Goal: Task Accomplishment & Management: Manage account settings

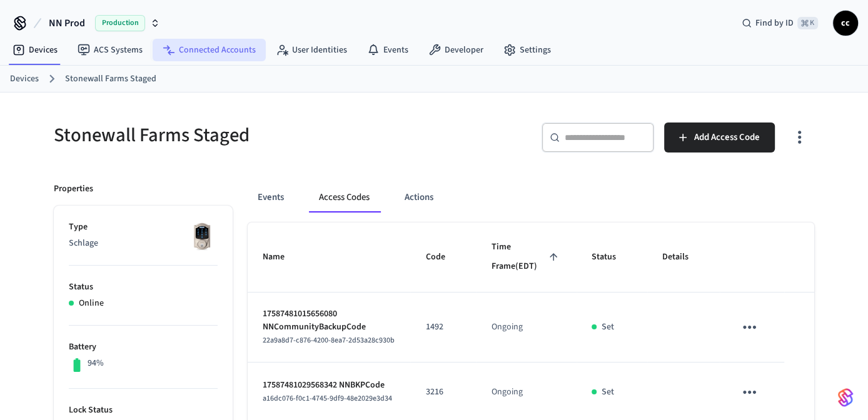
click at [226, 48] on link "Connected Accounts" at bounding box center [209, 50] width 113 height 23
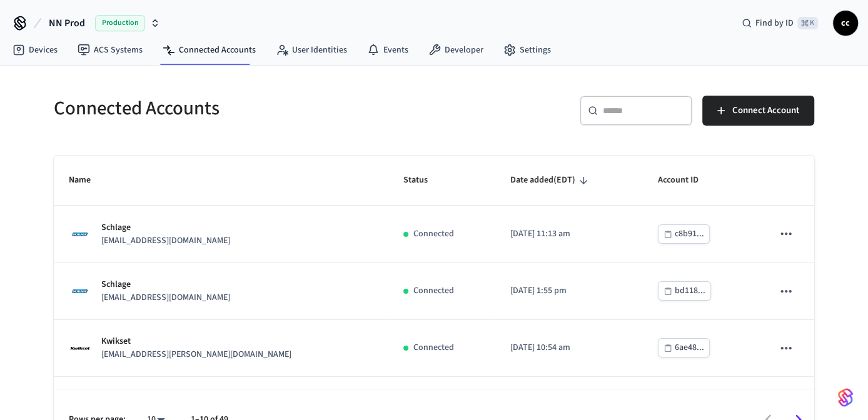
click at [628, 109] on input "text" at bounding box center [643, 110] width 81 height 13
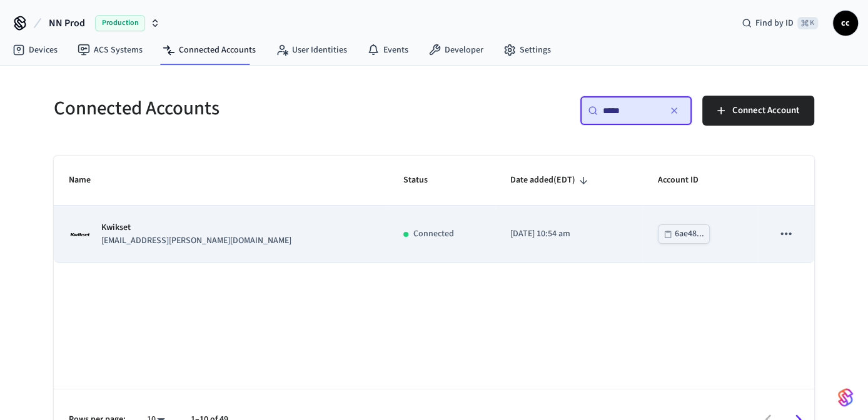
type input "*****"
click at [495, 248] on td "2025/07/29 at 10:54 am" at bounding box center [569, 234] width 148 height 57
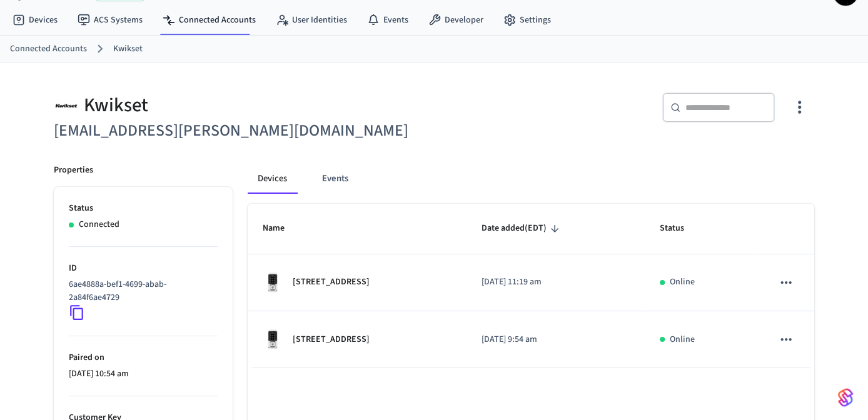
scroll to position [26, 0]
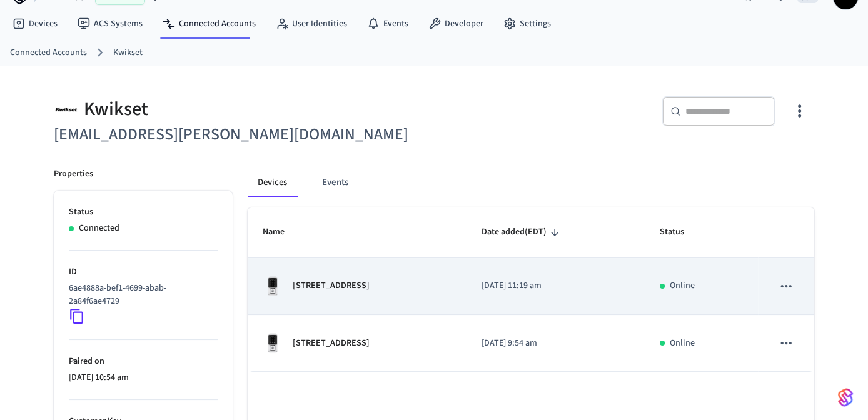
click at [405, 294] on div "880 Friendship Ch Rd" at bounding box center [357, 286] width 189 height 20
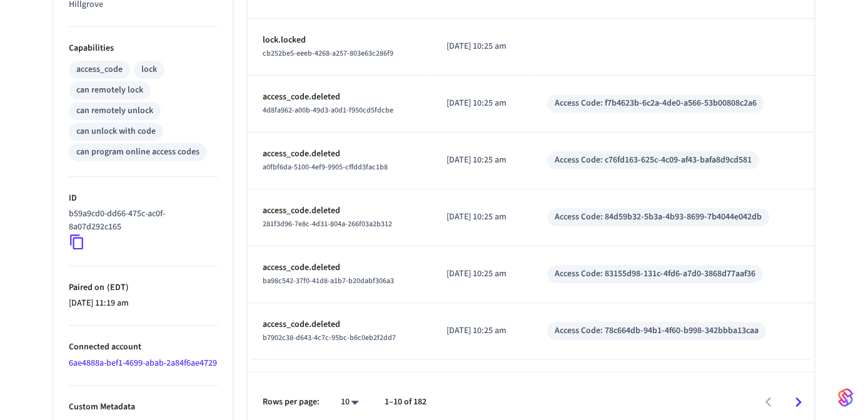
scroll to position [503, 0]
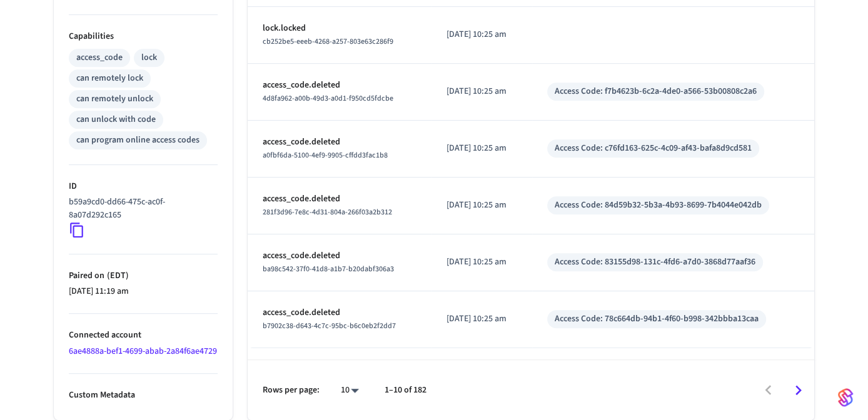
click at [796, 389] on icon "Go to next page" at bounding box center [798, 390] width 19 height 19
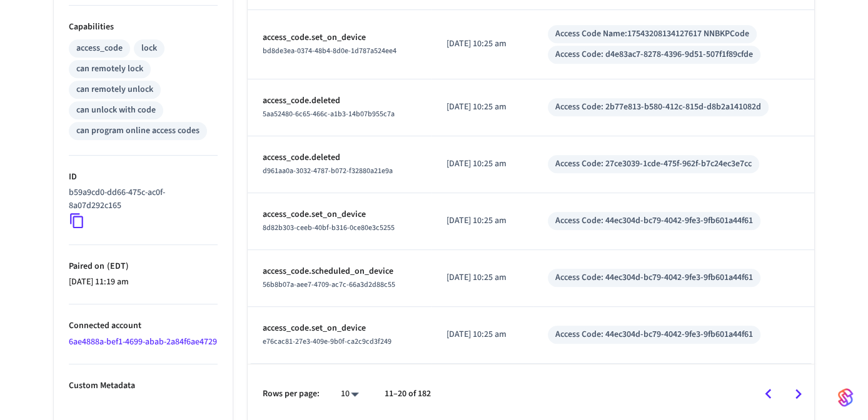
click at [800, 388] on icon "Go to next page" at bounding box center [798, 394] width 19 height 19
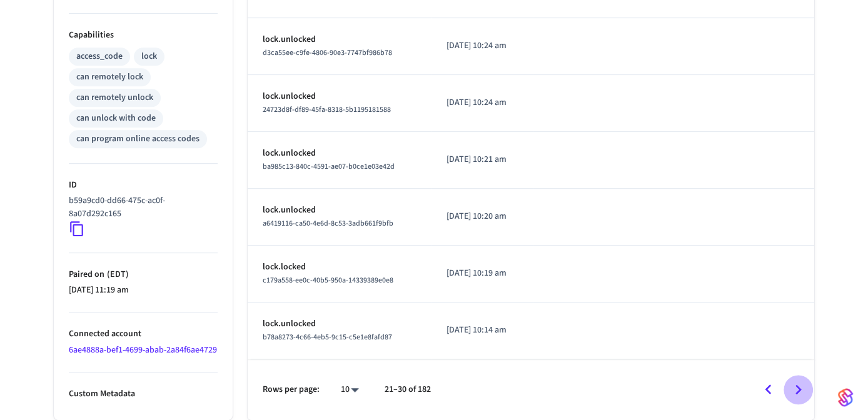
click at [797, 394] on icon "Go to next page" at bounding box center [798, 389] width 19 height 19
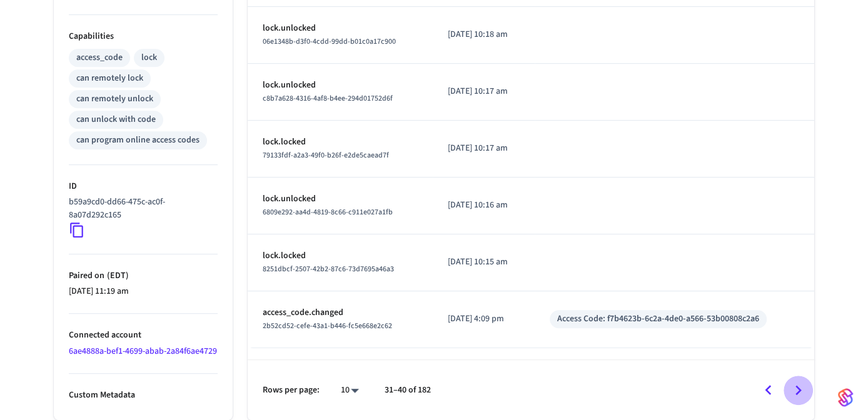
click at [797, 393] on icon "Go to next page" at bounding box center [799, 390] width 6 height 10
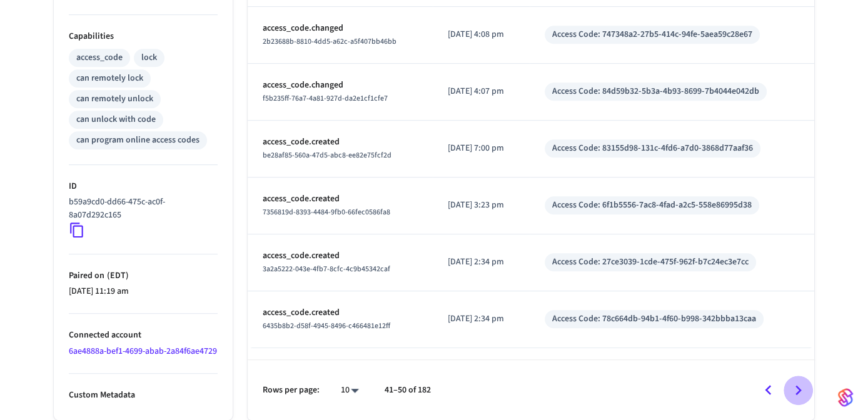
click at [797, 390] on icon "Go to next page" at bounding box center [798, 390] width 19 height 19
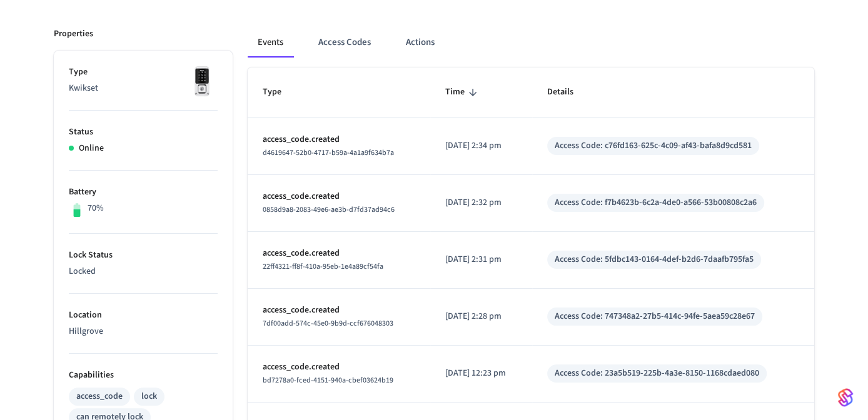
scroll to position [151, 0]
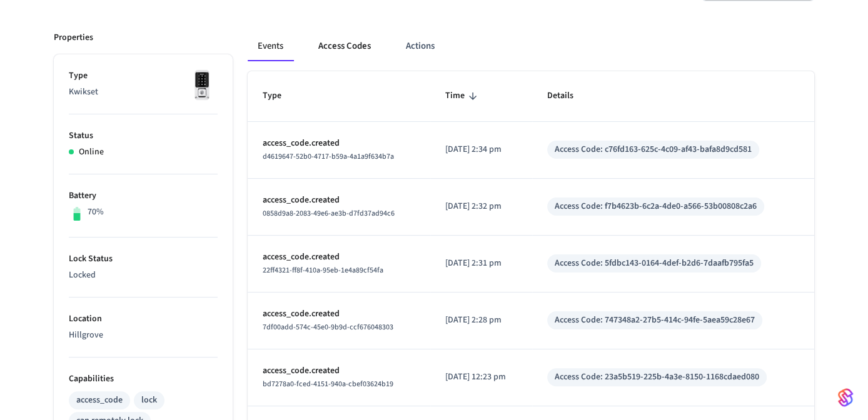
click at [340, 46] on button "Access Codes" at bounding box center [344, 46] width 73 height 30
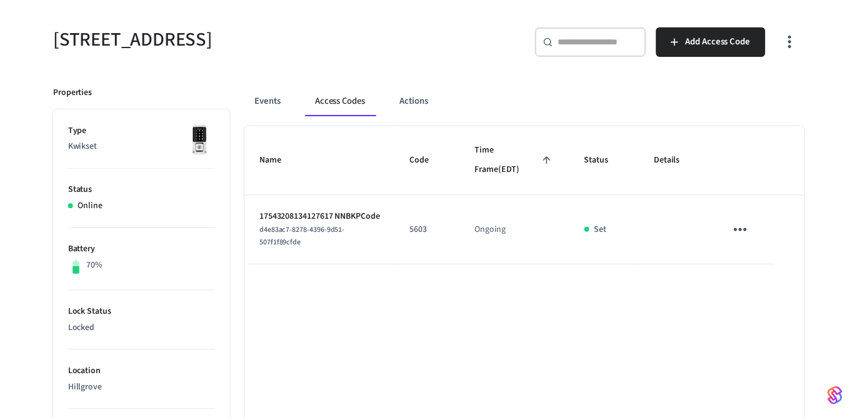
scroll to position [95, 0]
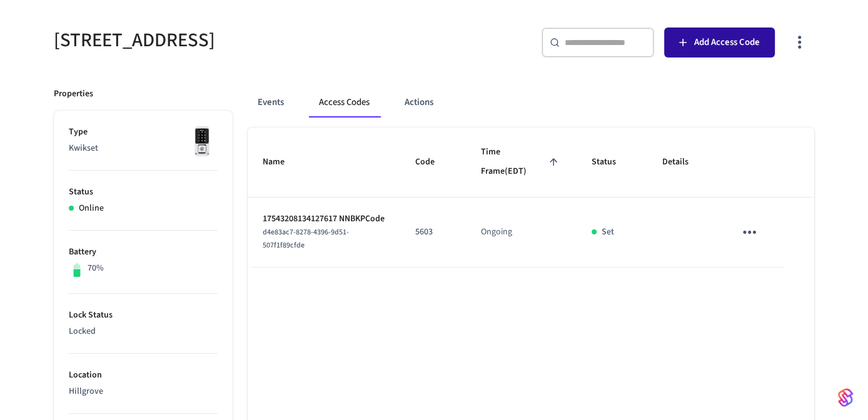
click at [718, 42] on span "Add Access Code" at bounding box center [727, 42] width 66 height 16
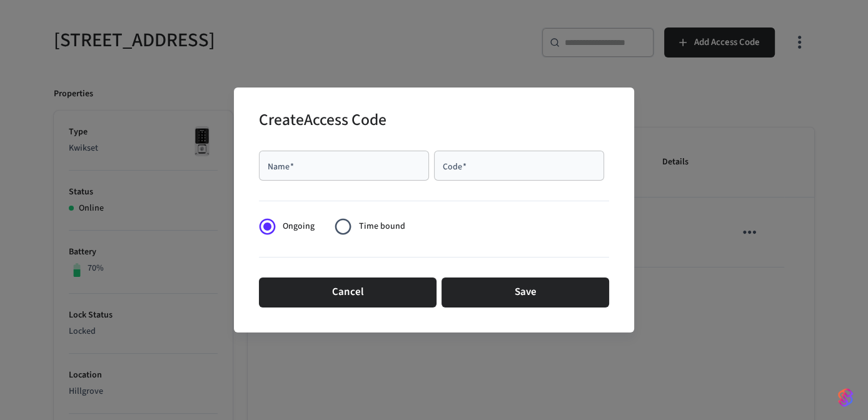
click at [347, 167] on input "Name   *" at bounding box center [343, 165] width 155 height 13
type input "*****"
click at [496, 172] on div "Code   *" at bounding box center [519, 166] width 170 height 30
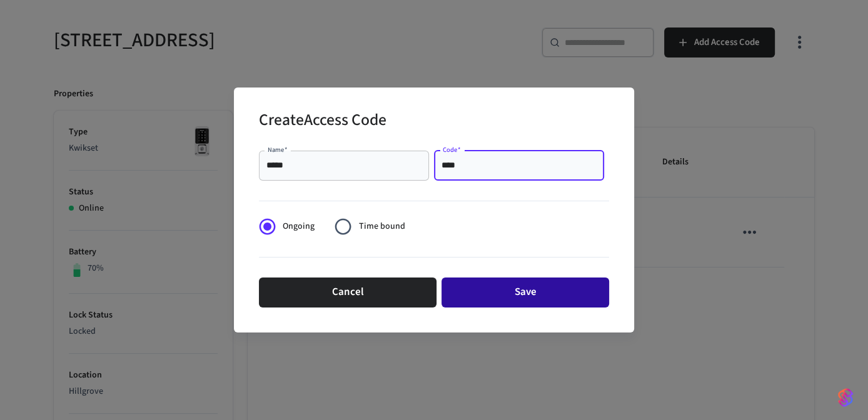
type input "****"
click at [534, 294] on button "Save" at bounding box center [526, 293] width 168 height 30
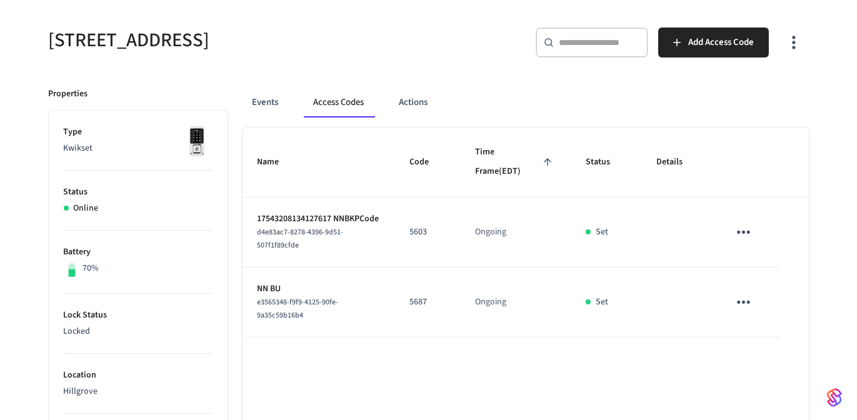
scroll to position [0, 0]
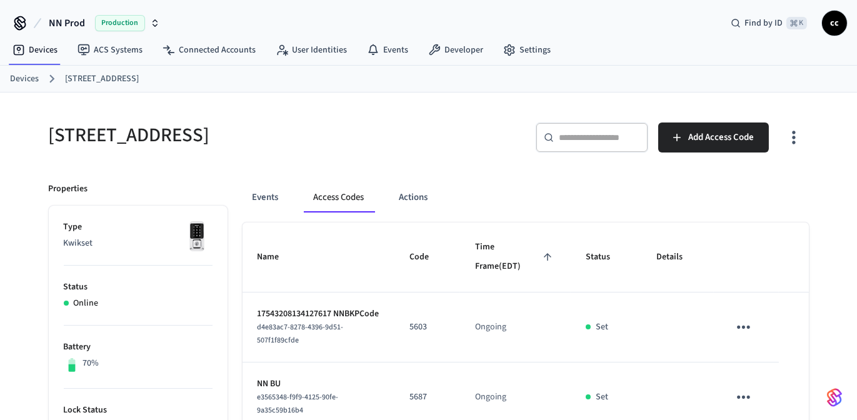
click at [19, 81] on link "Devices" at bounding box center [24, 79] width 29 height 13
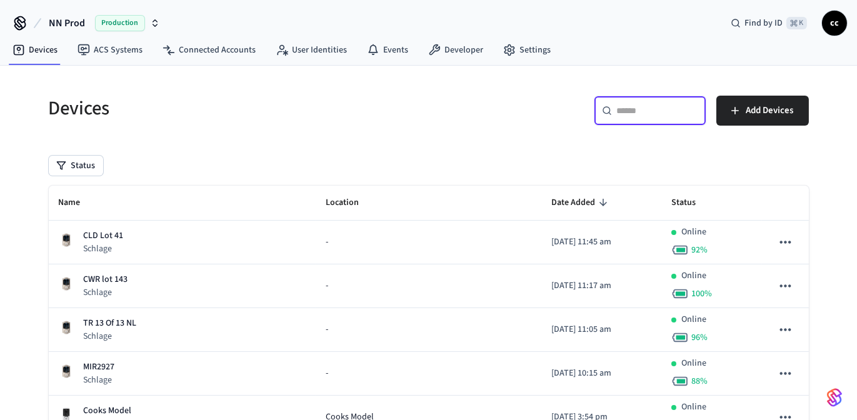
click at [627, 111] on input "text" at bounding box center [657, 110] width 81 height 13
paste input "**********"
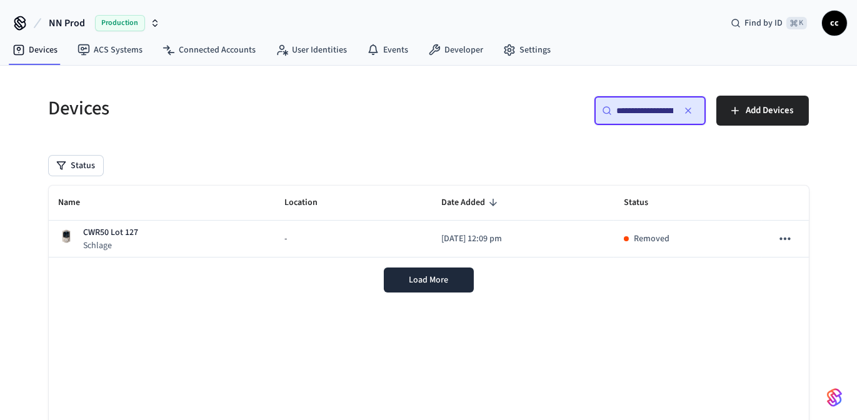
scroll to position [0, 91]
type input "**********"
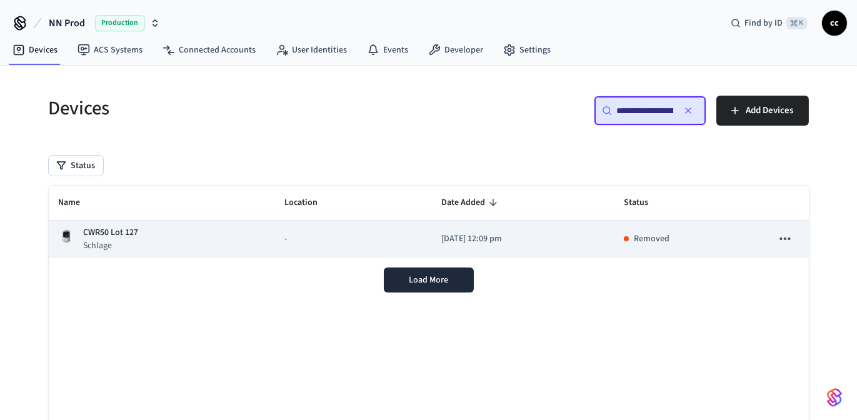
click at [542, 238] on p "2025/08/25 at 12:09 pm" at bounding box center [523, 239] width 163 height 13
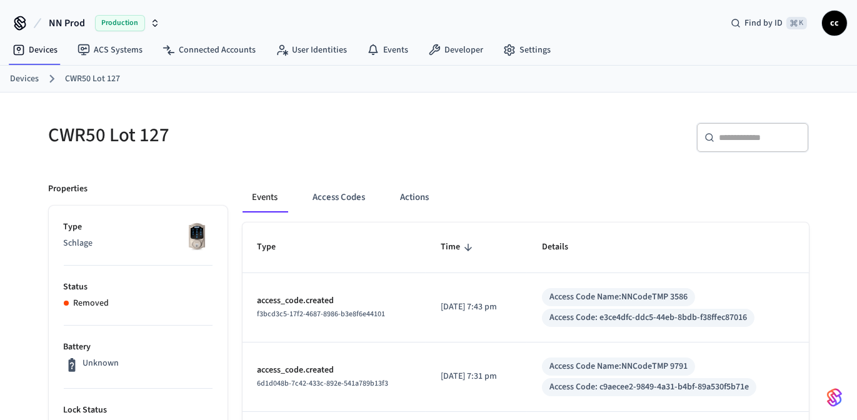
click at [22, 79] on link "Devices" at bounding box center [24, 79] width 29 height 13
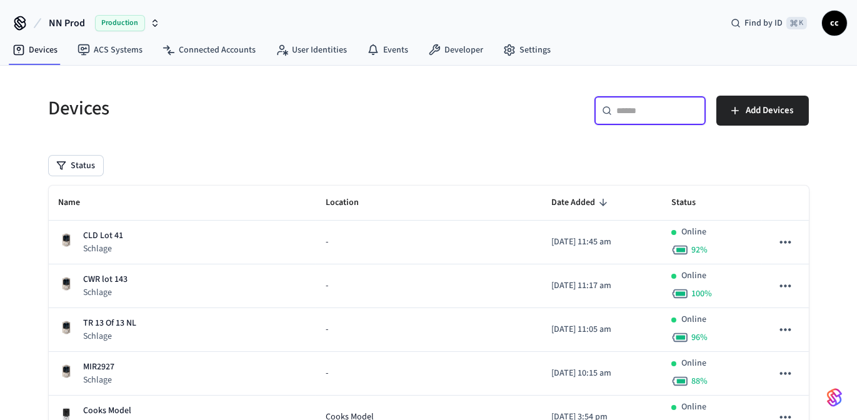
click at [639, 112] on input "text" at bounding box center [657, 110] width 81 height 13
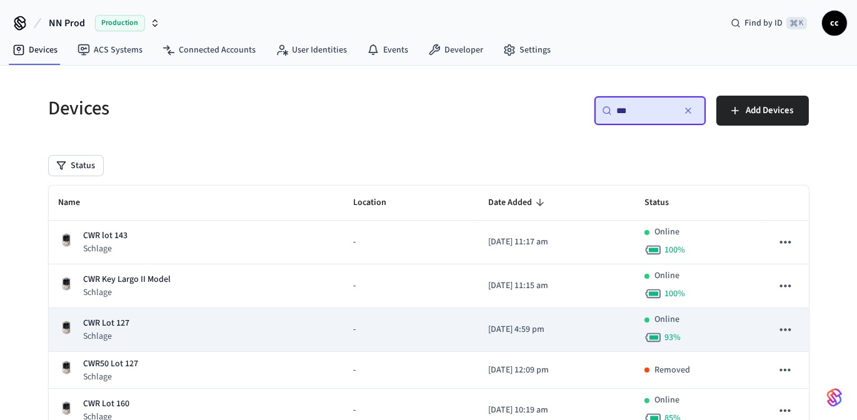
type input "***"
click at [258, 317] on div "CWR Lot 127 Schlage" at bounding box center [196, 330] width 275 height 26
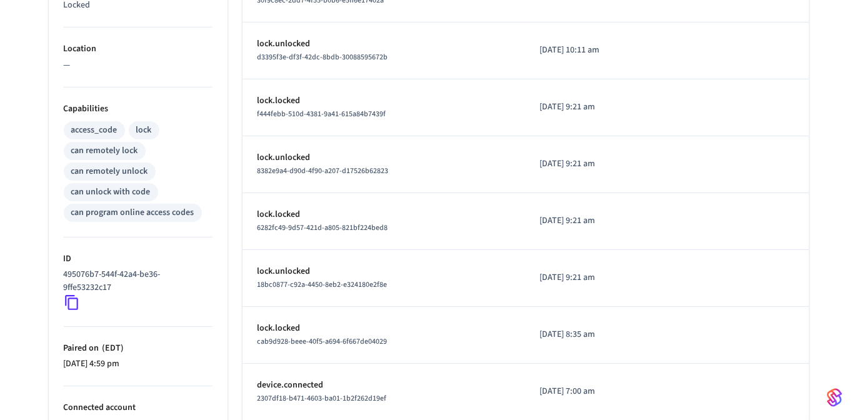
scroll to position [455, 0]
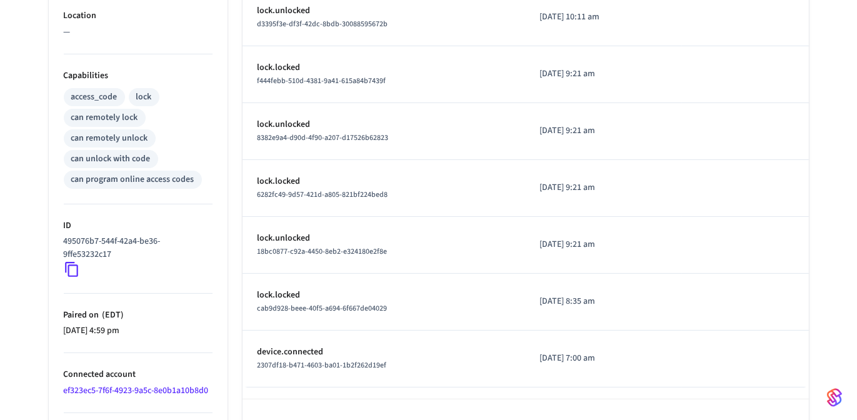
click at [71, 266] on icon at bounding box center [72, 269] width 16 height 16
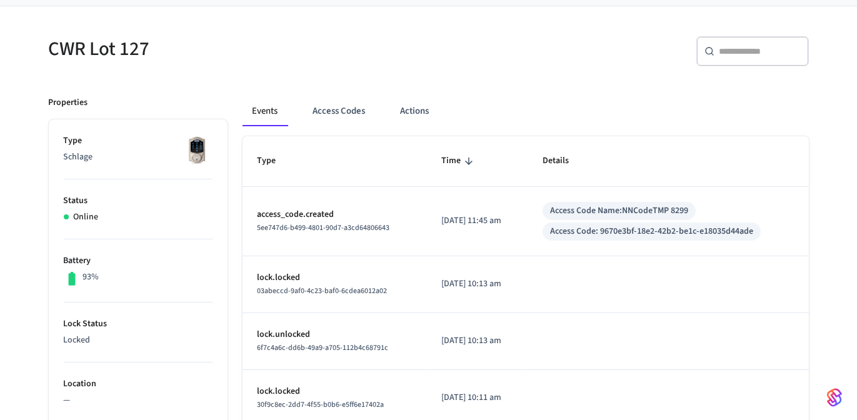
scroll to position [98, 0]
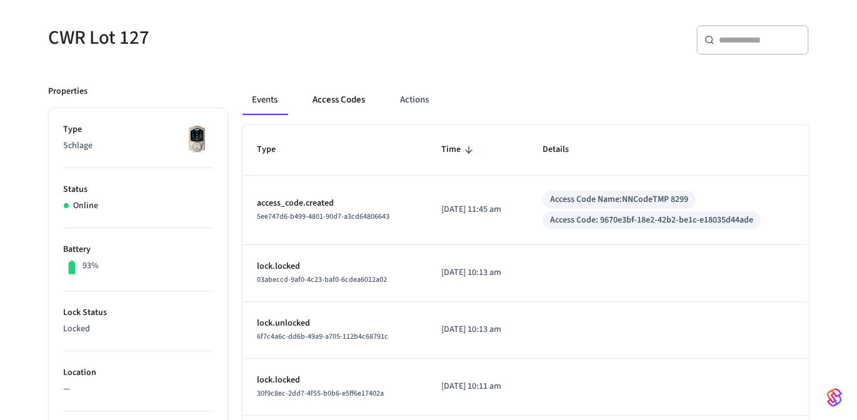
click at [340, 97] on button "Access Codes" at bounding box center [339, 100] width 73 height 30
